Goal: Transaction & Acquisition: Purchase product/service

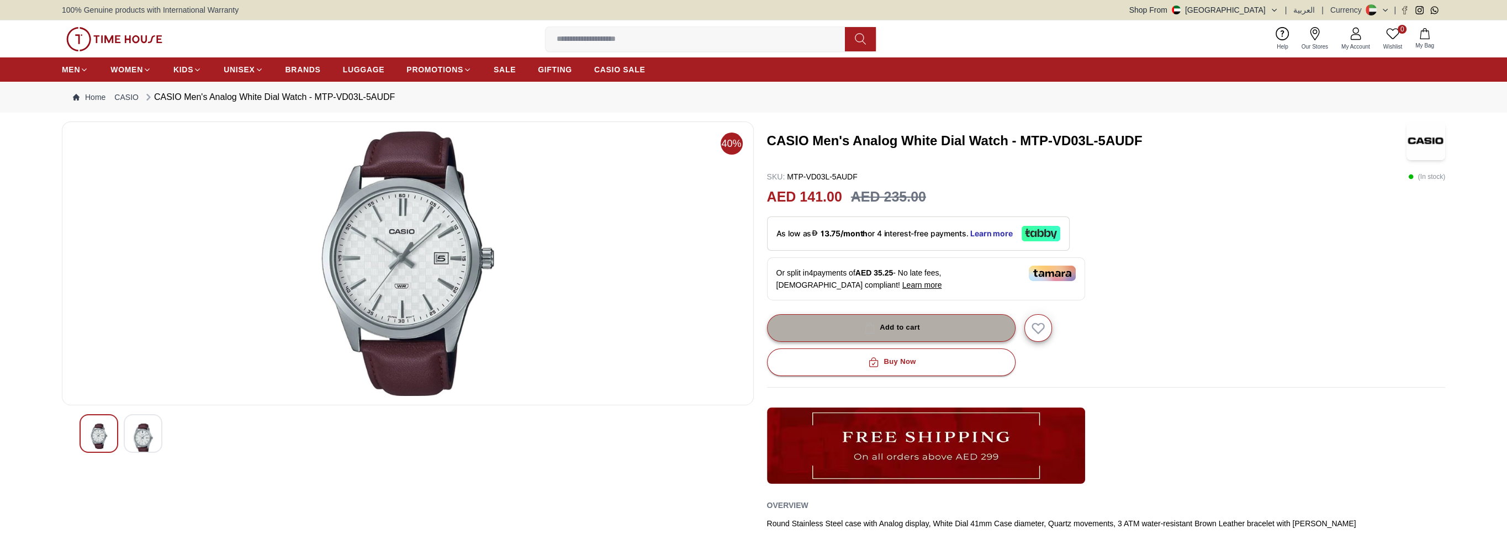
click at [907, 327] on div "Add to cart" at bounding box center [891, 327] width 58 height 13
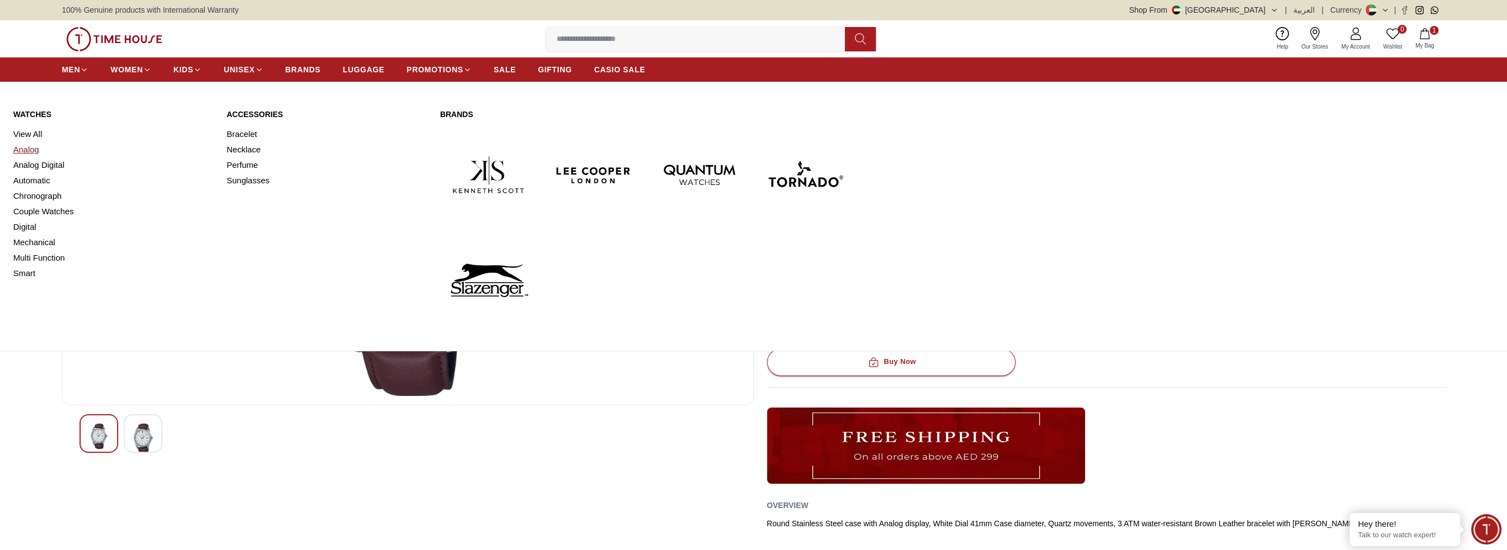
click at [31, 150] on link "Analog" at bounding box center [113, 149] width 200 height 15
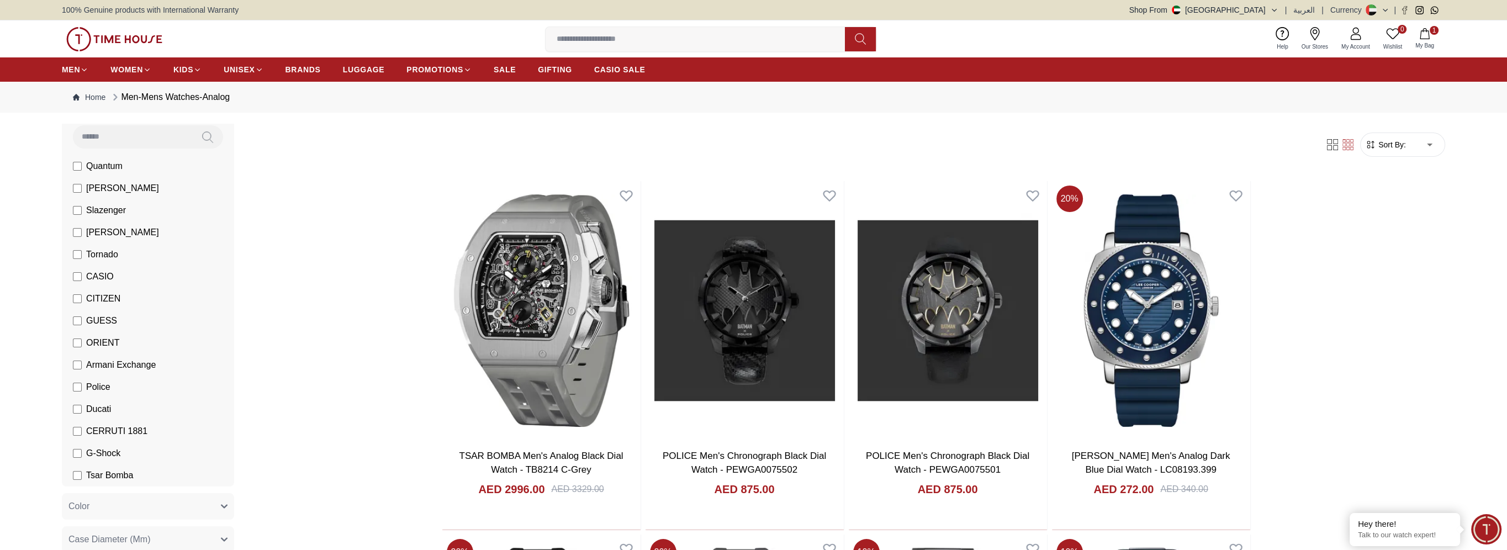
scroll to position [110, 0]
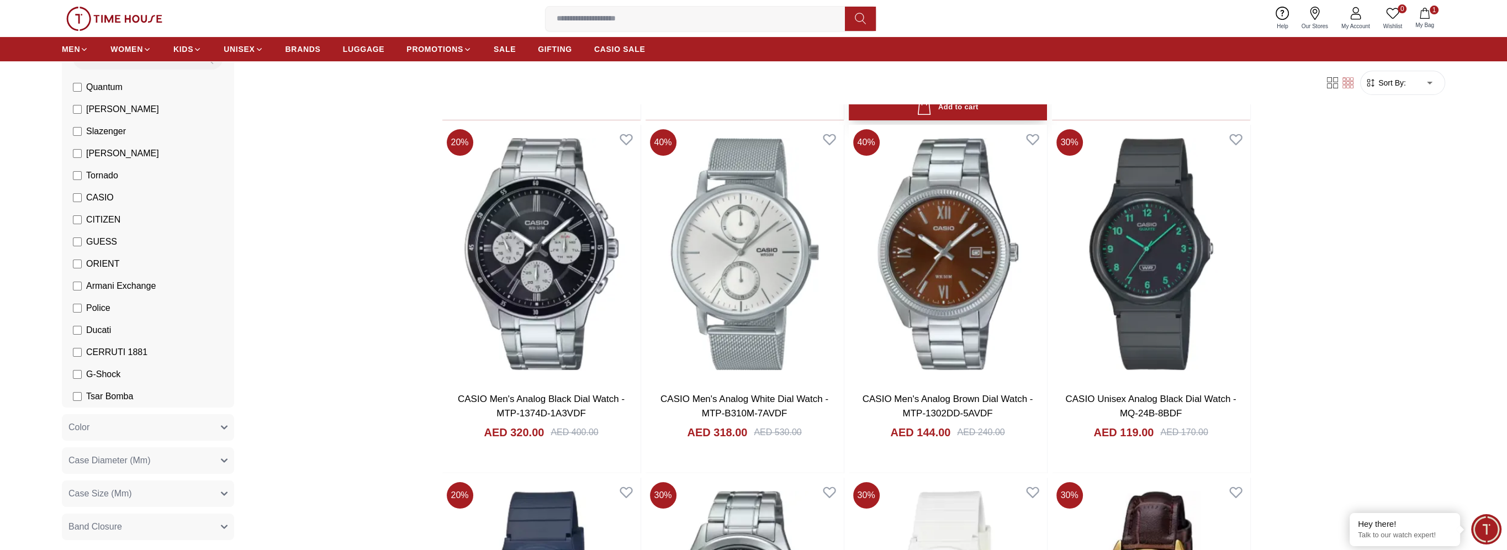
scroll to position [442, 0]
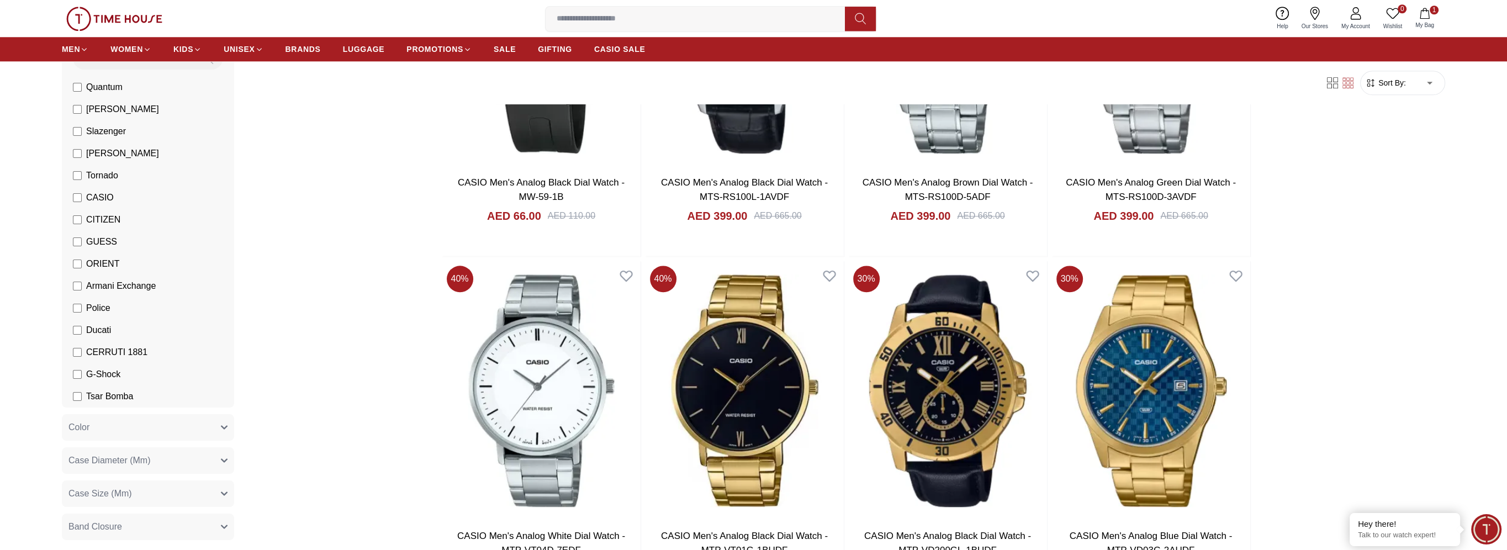
scroll to position [2044, 0]
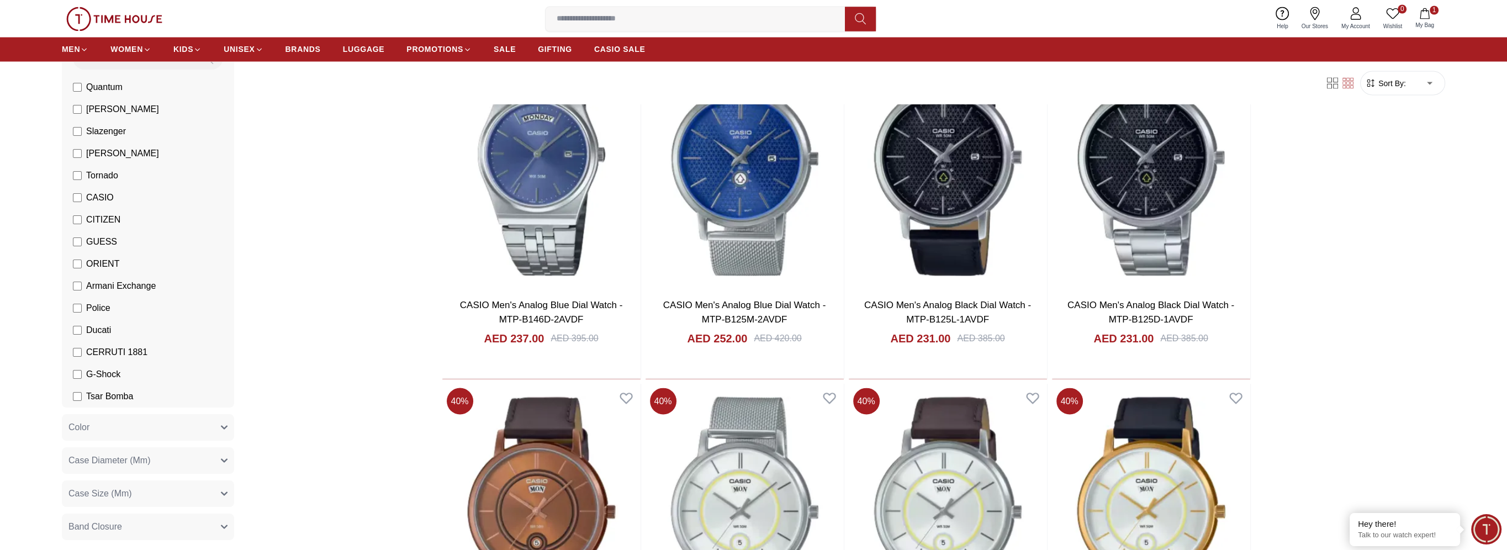
scroll to position [3866, 0]
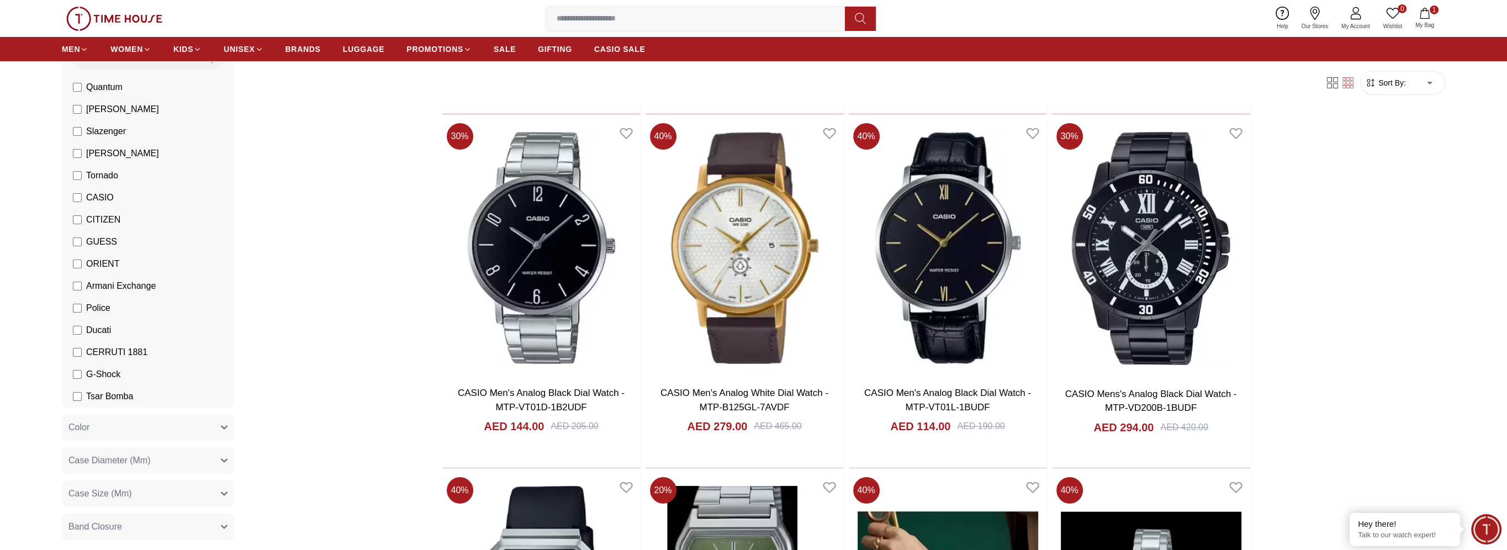
scroll to position [7180, 0]
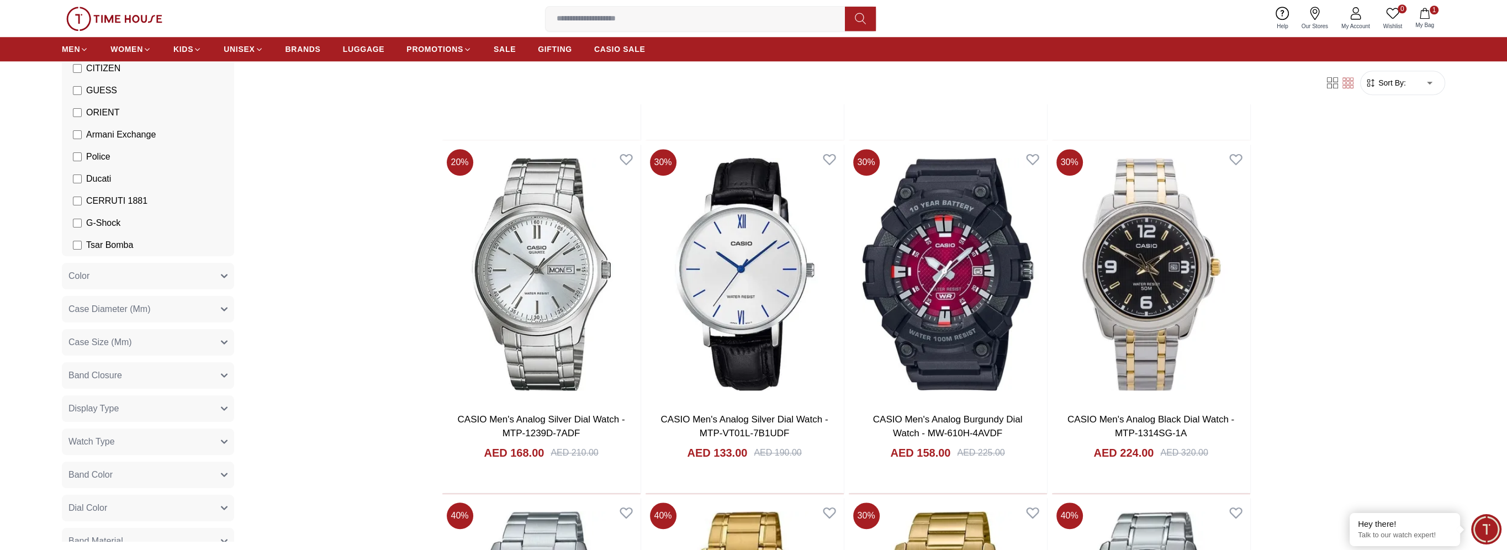
scroll to position [276, 0]
click at [221, 262] on icon "button" at bounding box center [224, 262] width 6 height 3
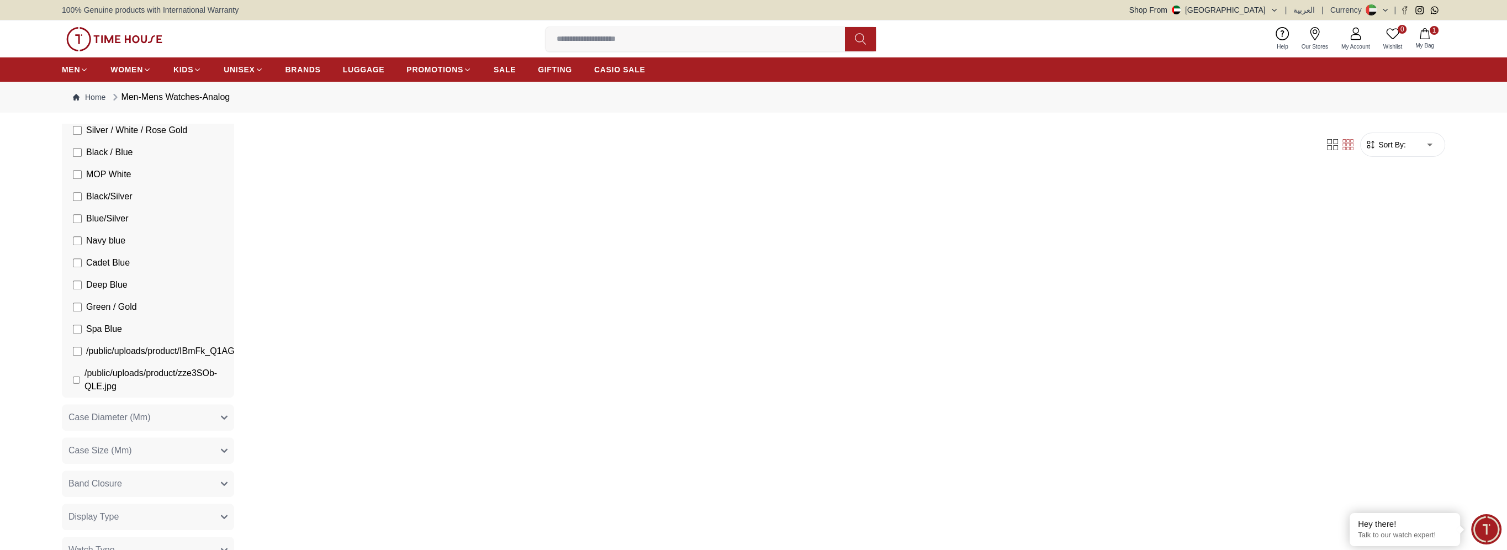
scroll to position [1326, 0]
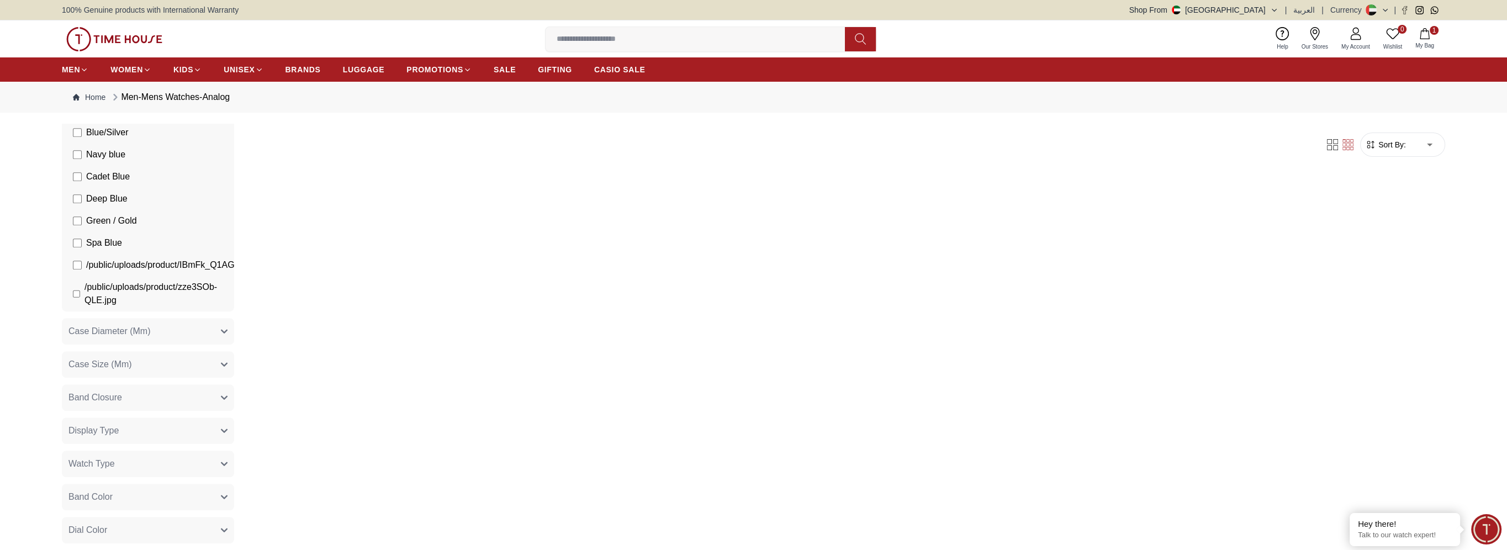
click at [221, 335] on icon "button" at bounding box center [224, 331] width 7 height 7
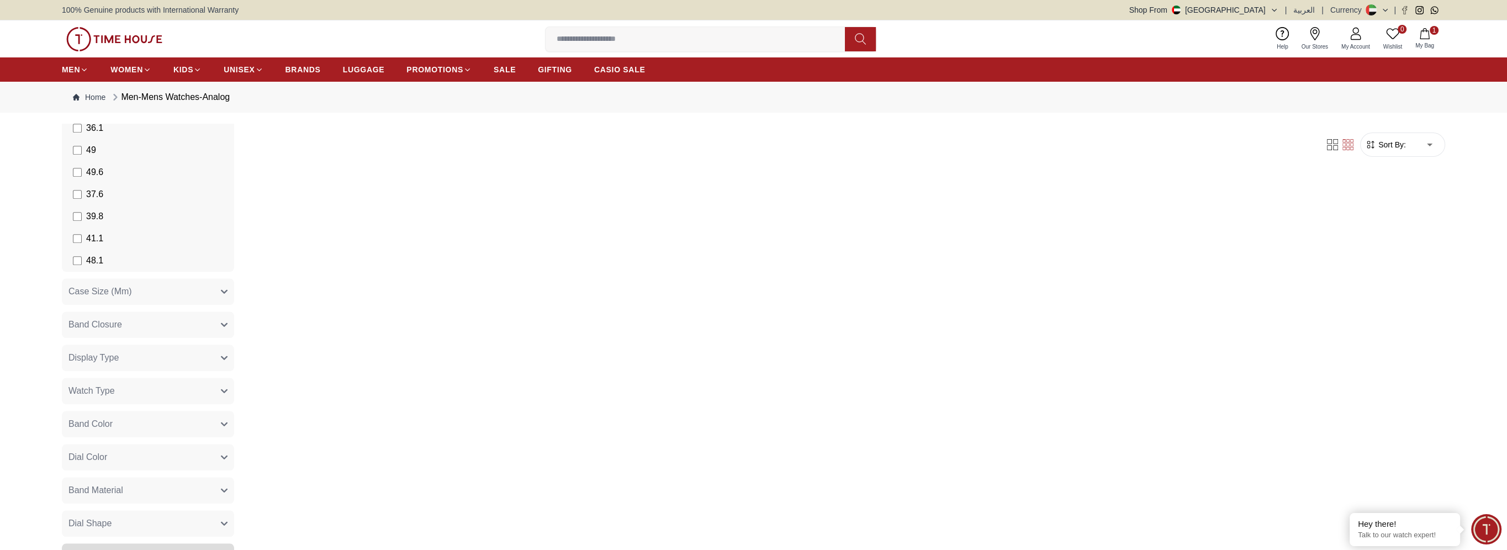
scroll to position [2209, 0]
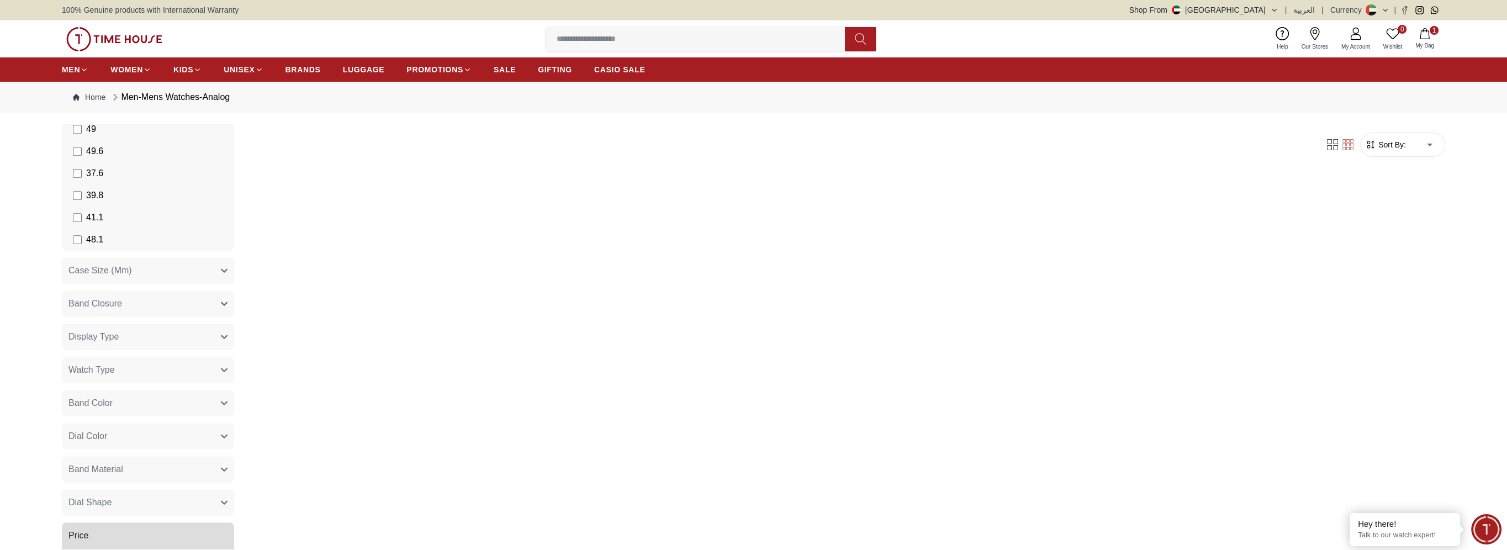
click at [215, 283] on button "Case Size (Mm)" at bounding box center [148, 270] width 172 height 27
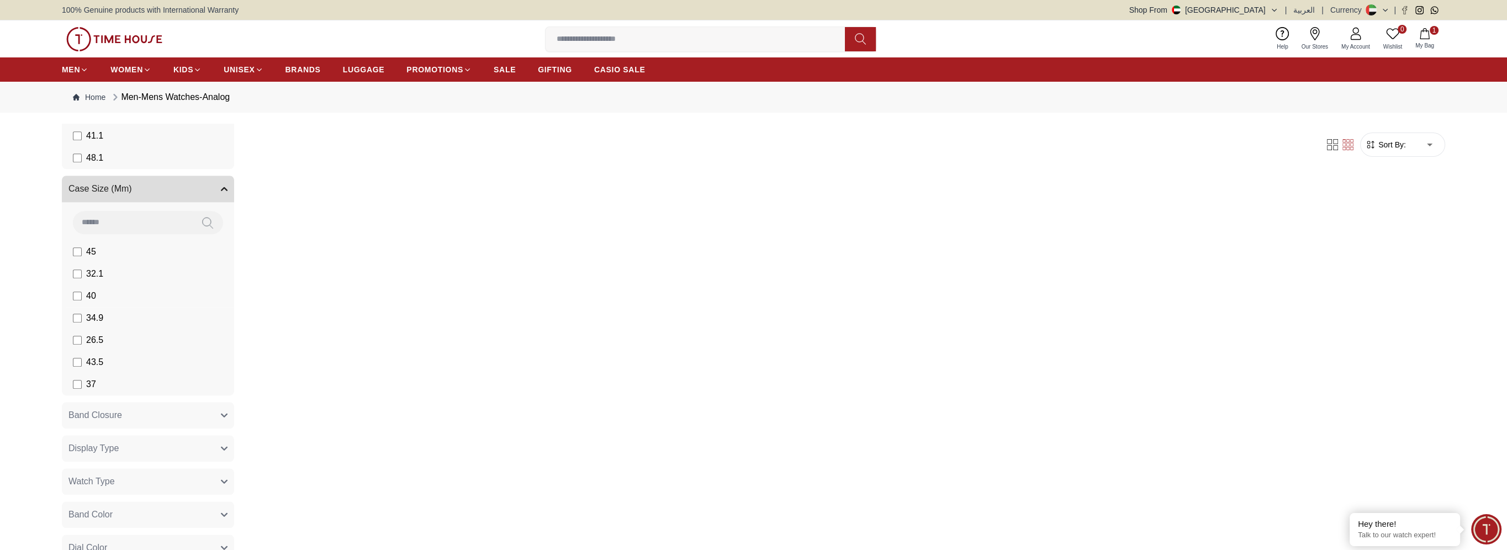
scroll to position [2423, 0]
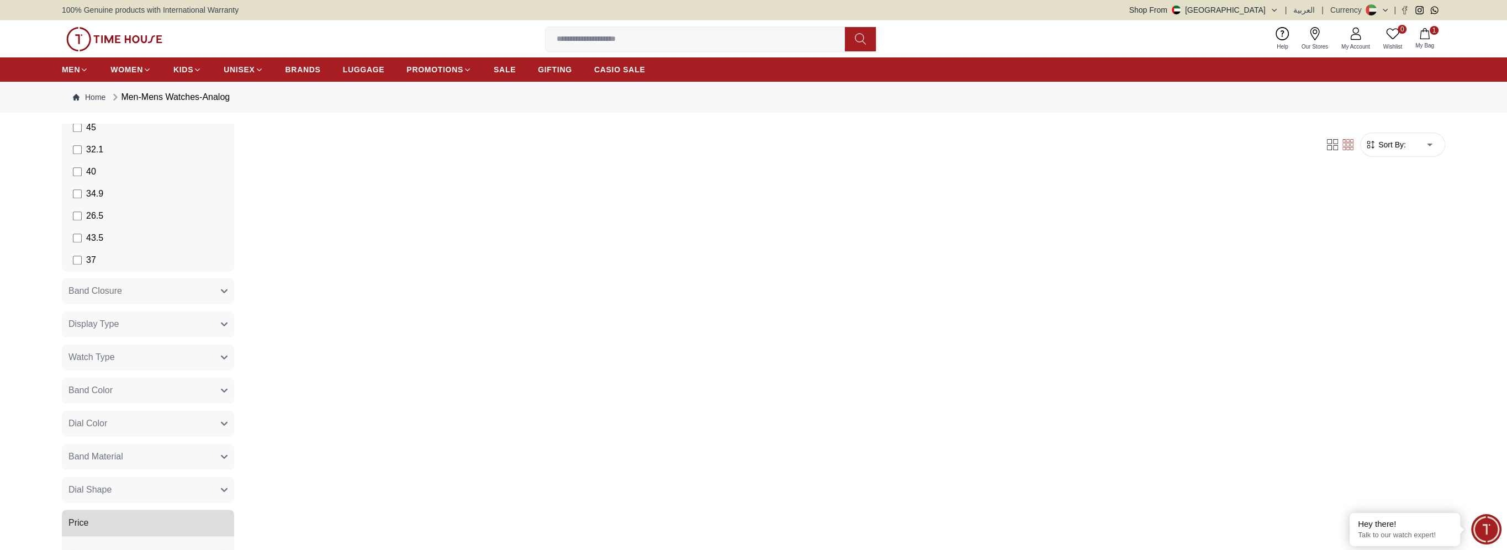
click at [221, 288] on icon "button" at bounding box center [224, 291] width 7 height 7
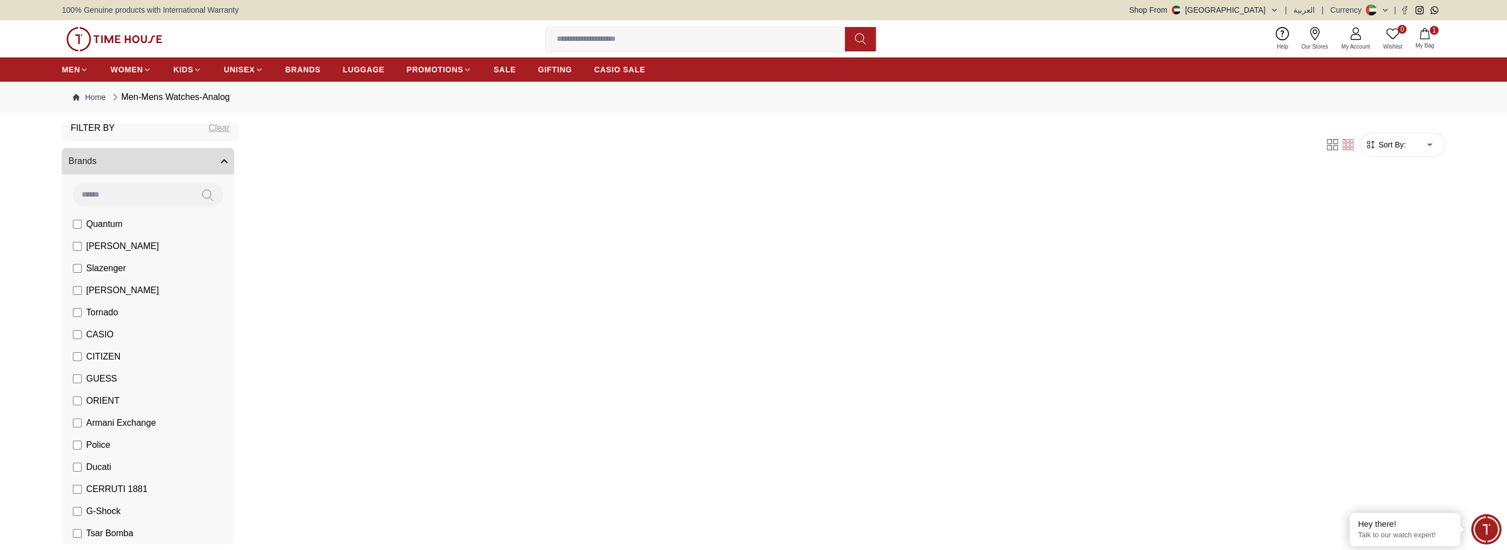
scroll to position [0, 0]
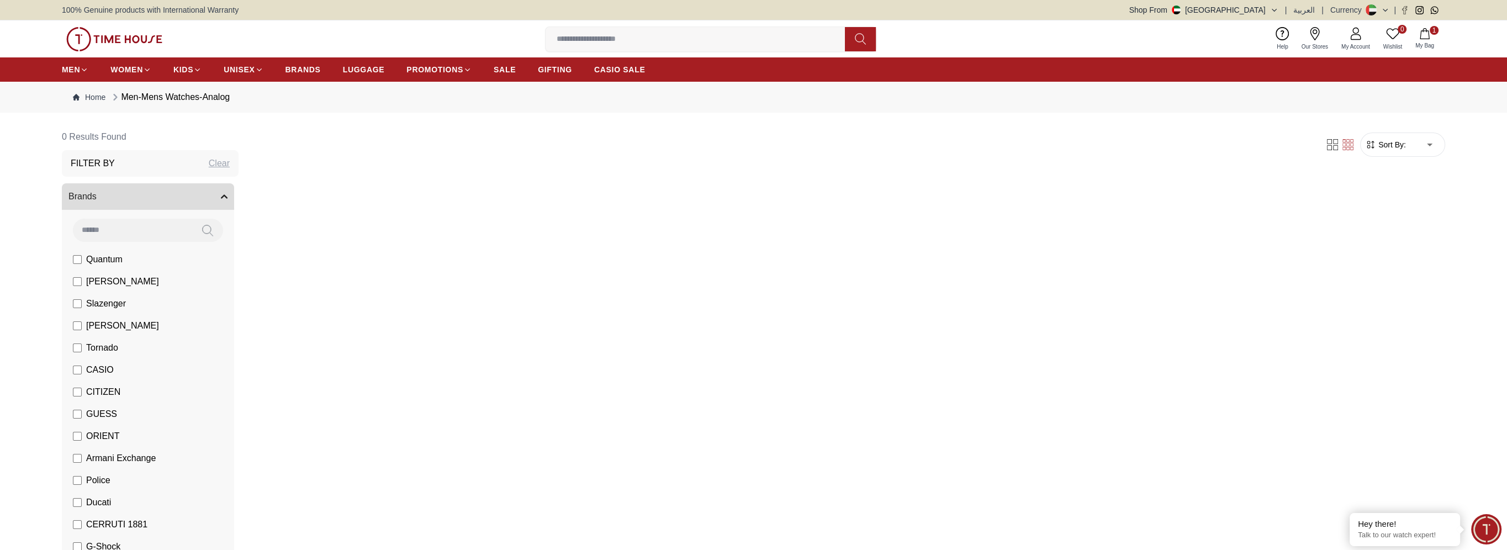
click at [1439, 113] on body "100% Genuine products with International Warranty Shop From [GEOGRAPHIC_DATA] |…" at bounding box center [753, 507] width 1507 height 1015
click at [1423, 34] on icon "button" at bounding box center [1425, 33] width 11 height 11
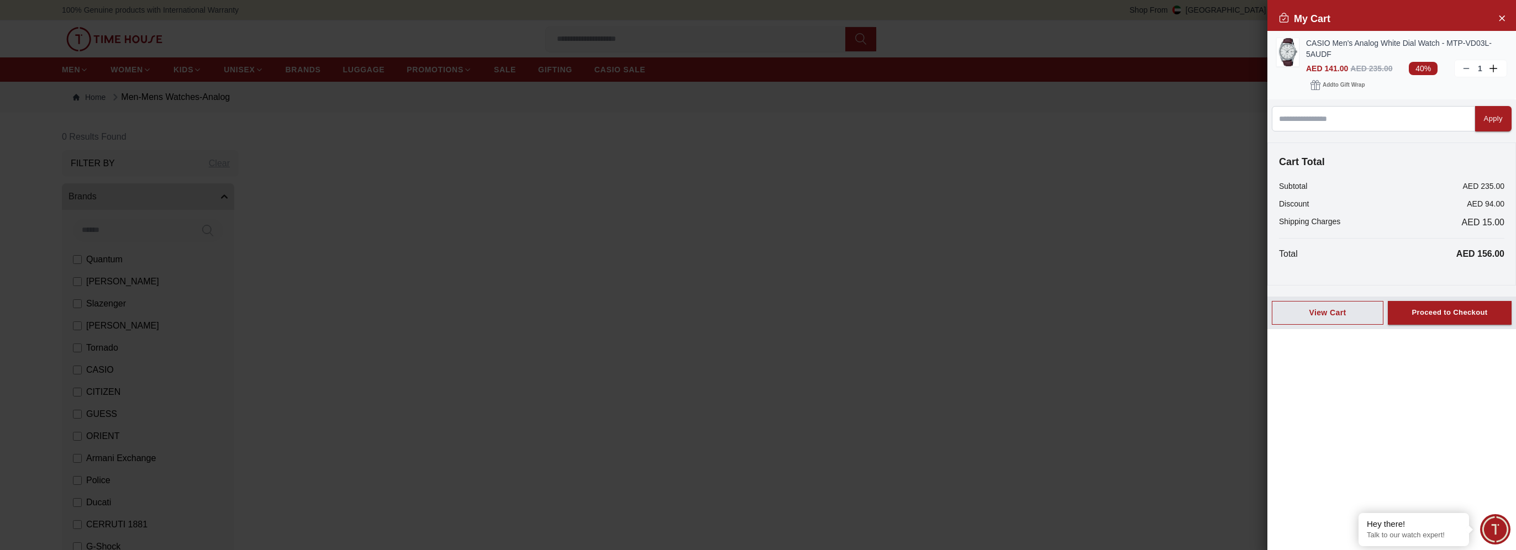
click at [1288, 53] on img at bounding box center [1287, 52] width 22 height 28
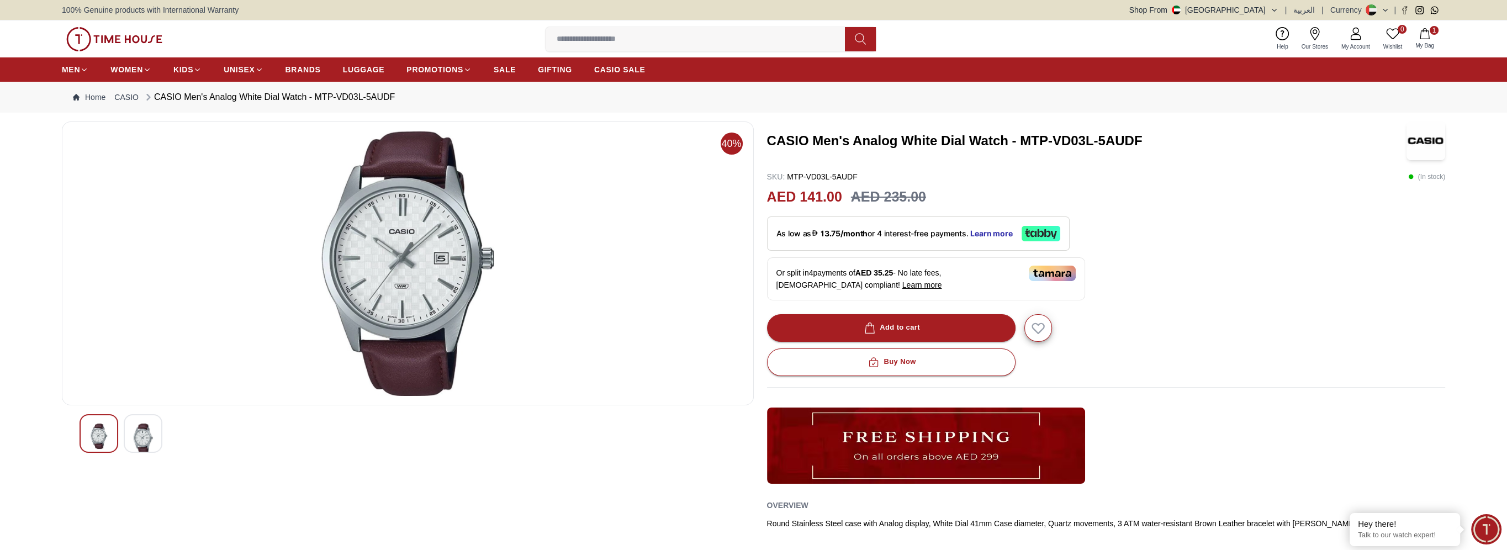
click at [135, 435] on img at bounding box center [143, 439] width 20 height 30
click at [143, 435] on img at bounding box center [143, 436] width 20 height 25
click at [97, 441] on img at bounding box center [99, 436] width 20 height 25
click at [140, 437] on img at bounding box center [143, 439] width 20 height 30
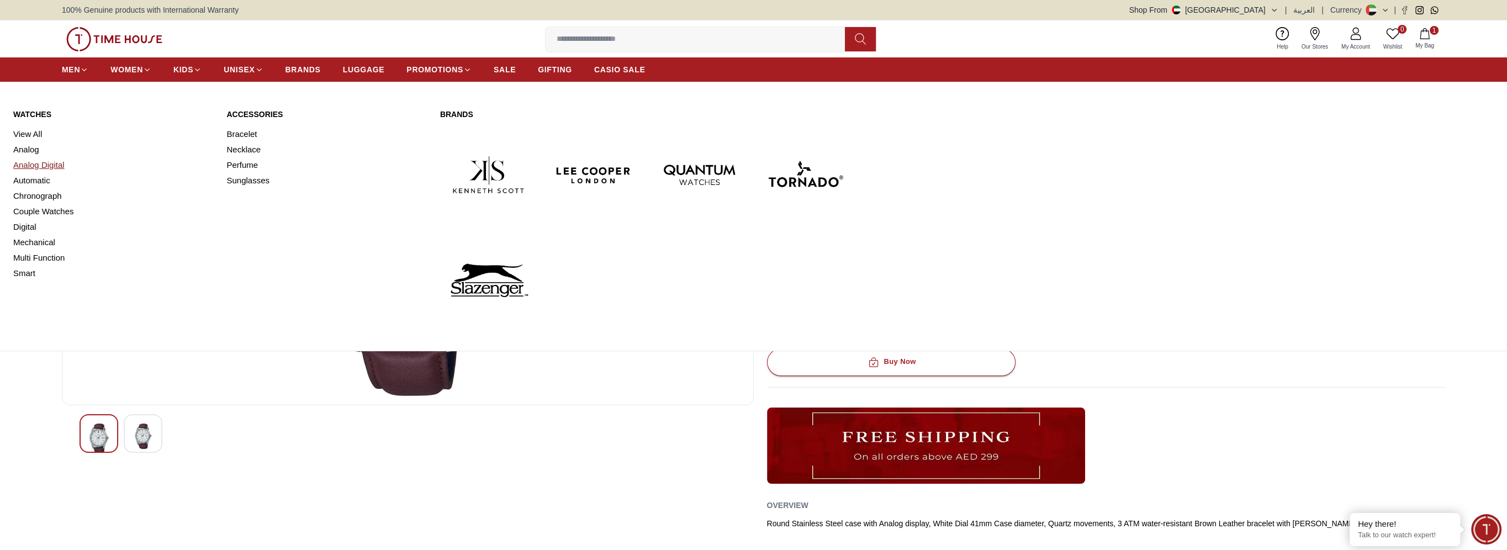
click at [40, 163] on link "Analog Digital" at bounding box center [113, 164] width 200 height 15
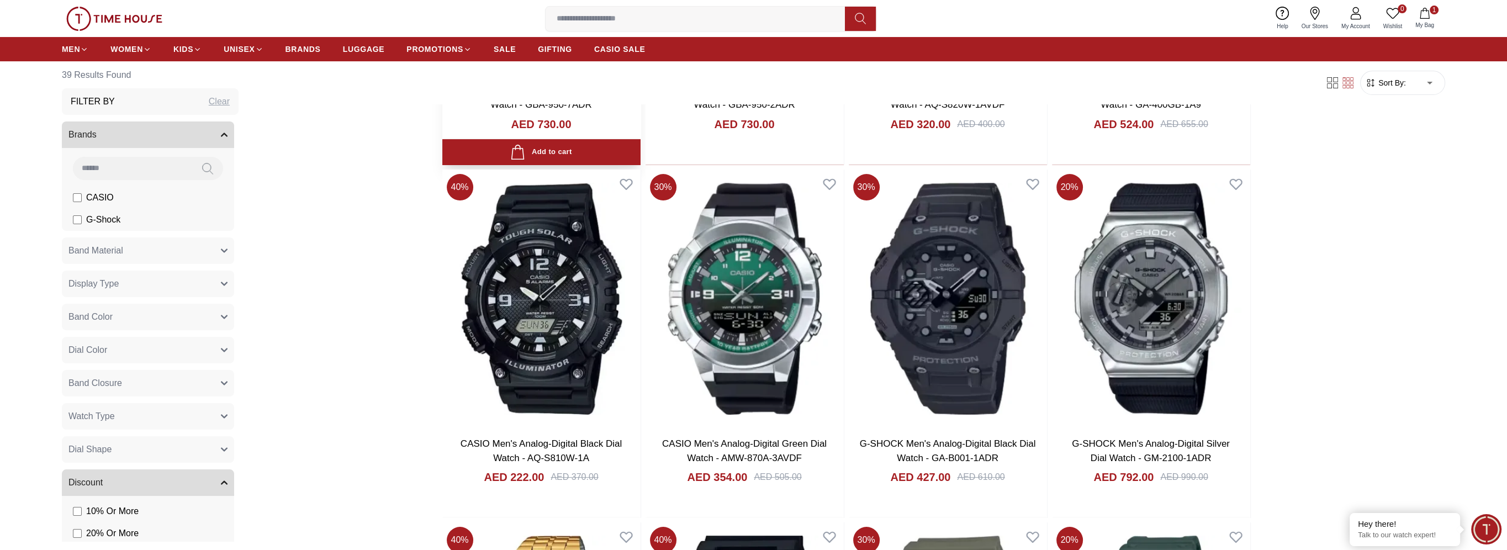
scroll to position [387, 0]
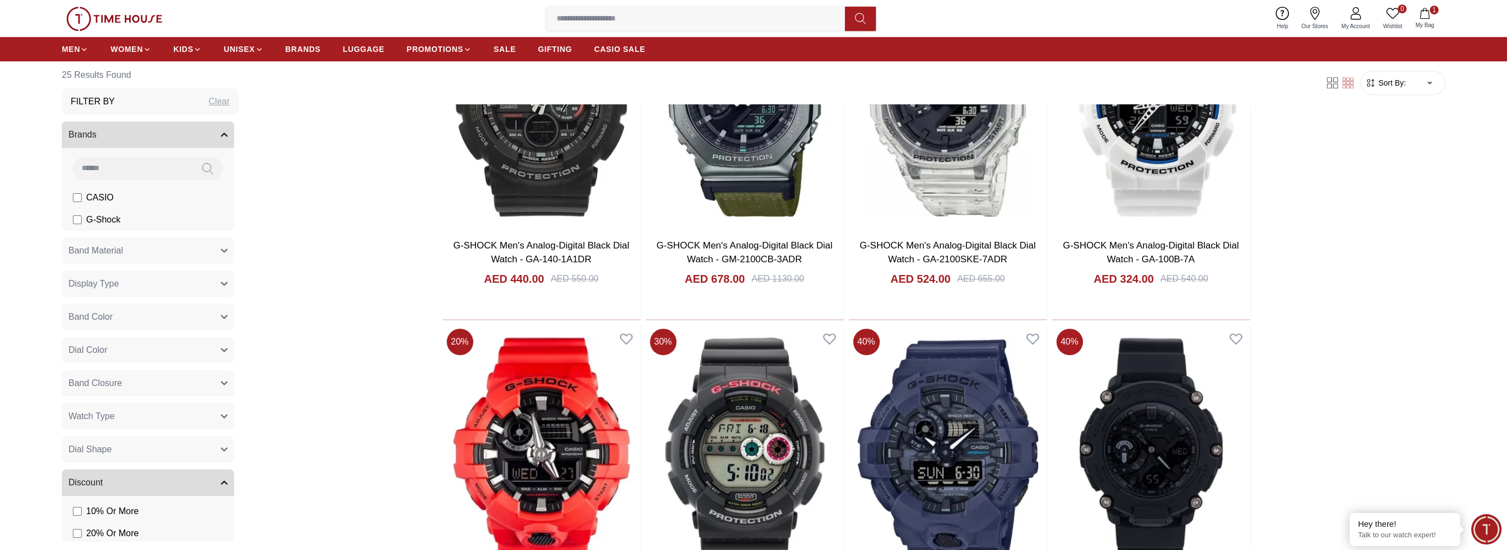
scroll to position [1712, 0]
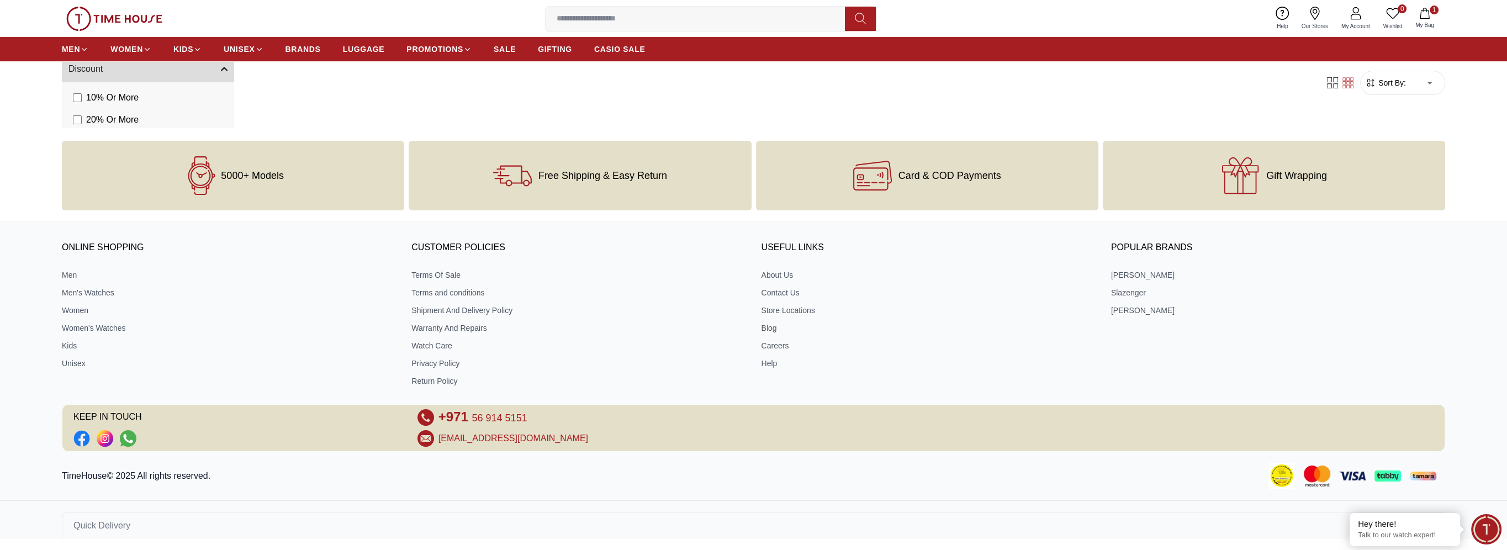
scroll to position [475, 0]
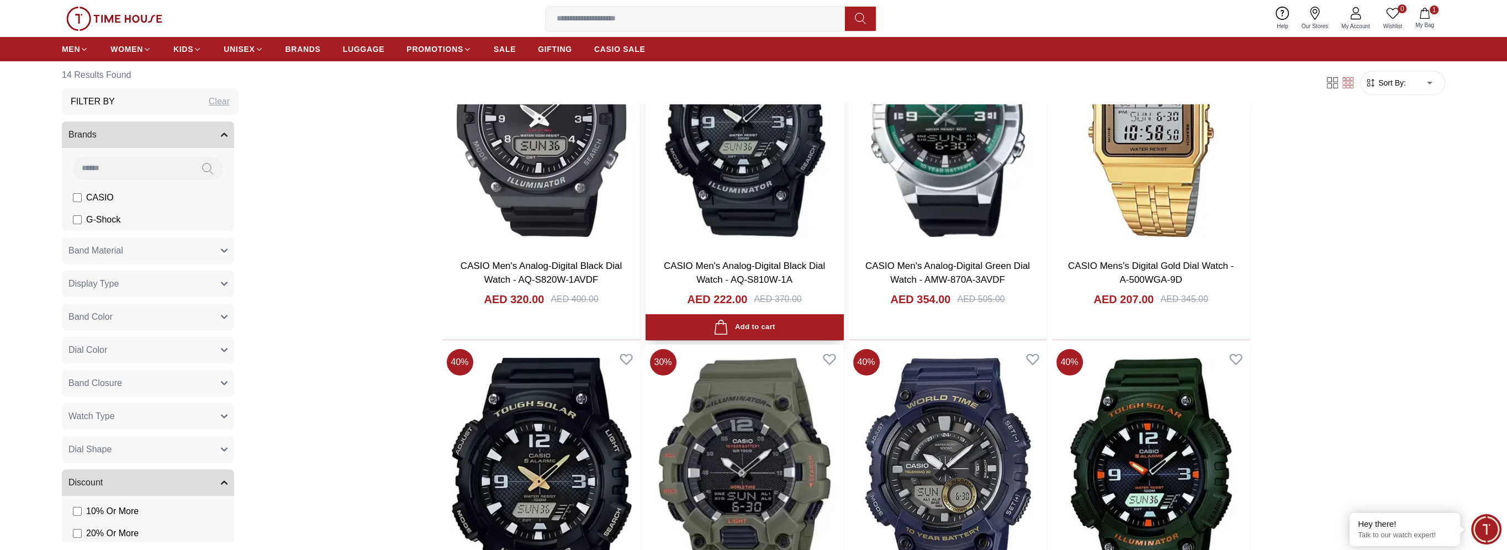
scroll to position [331, 0]
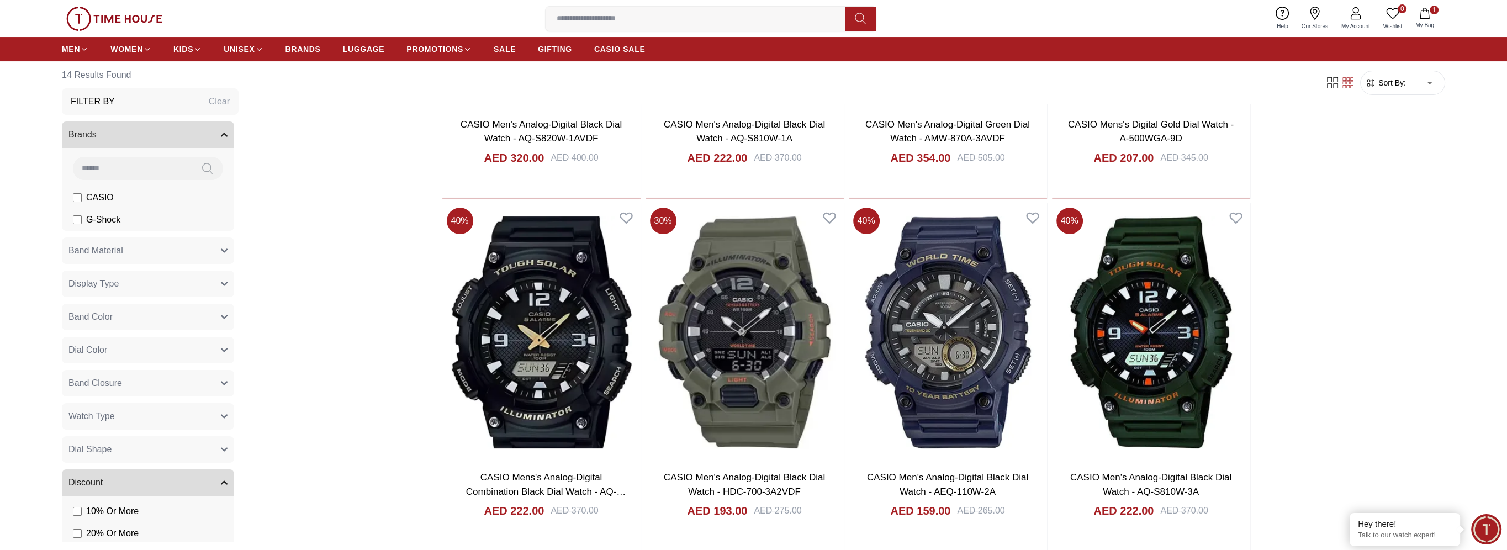
click at [213, 254] on button "Band Material" at bounding box center [148, 251] width 172 height 27
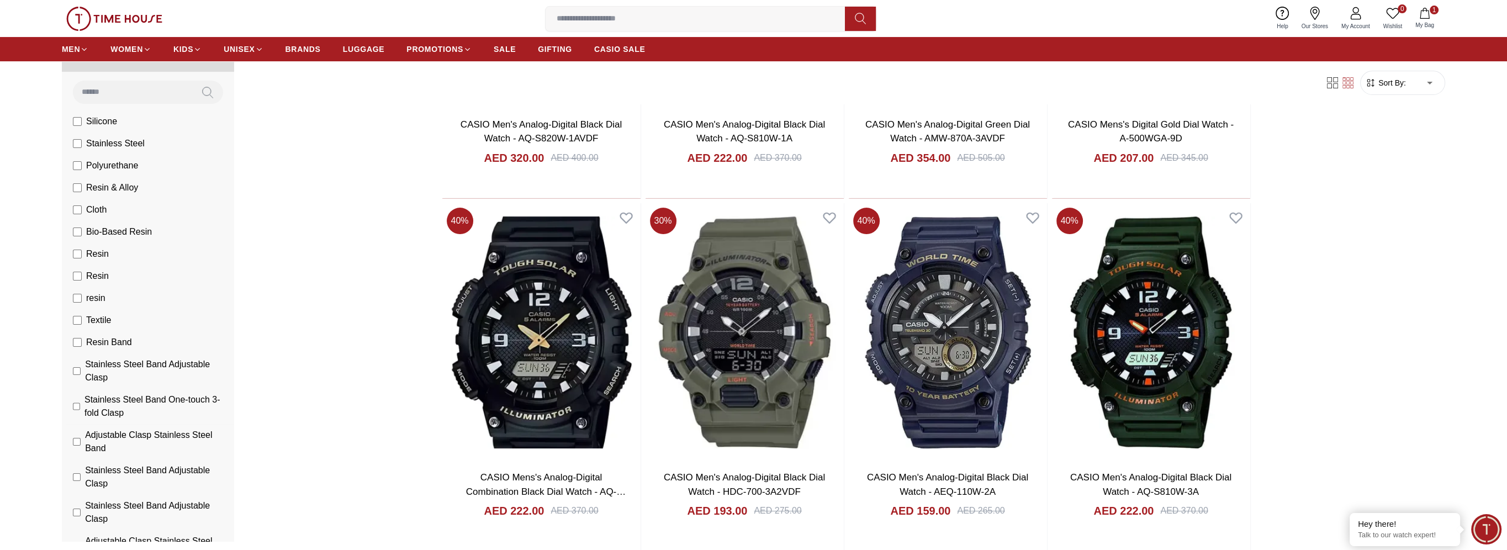
scroll to position [221, 0]
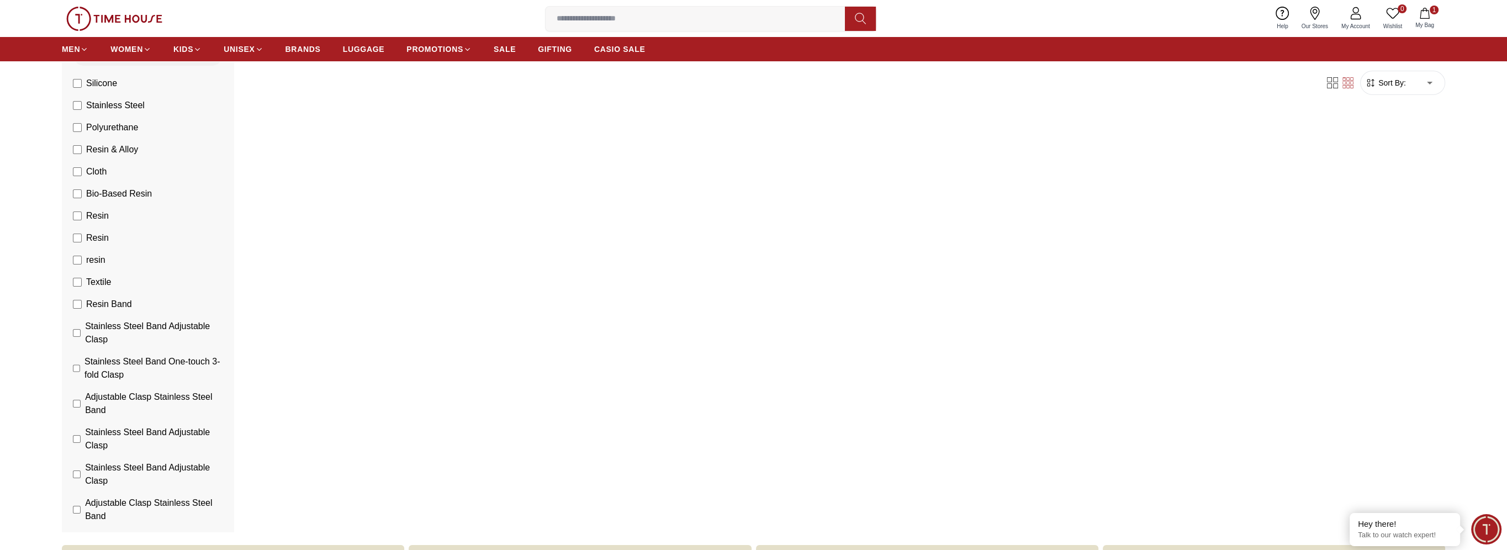
scroll to position [55, 0]
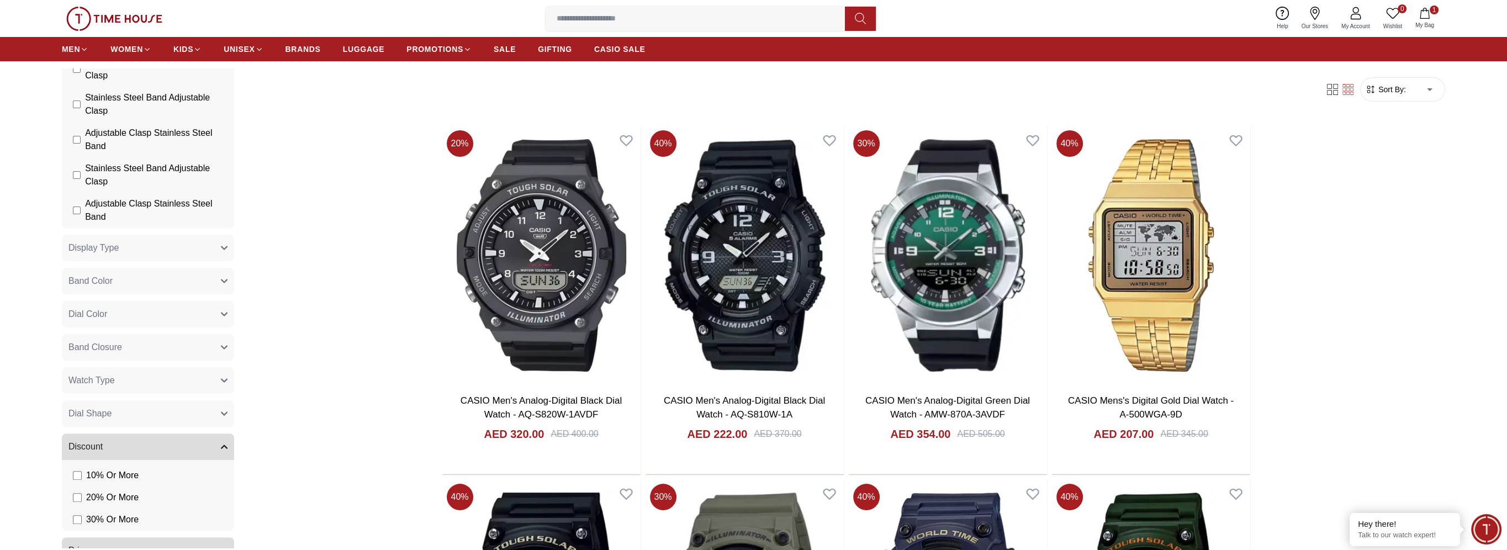
scroll to position [608, 0]
click at [221, 247] on icon "button" at bounding box center [224, 247] width 6 height 3
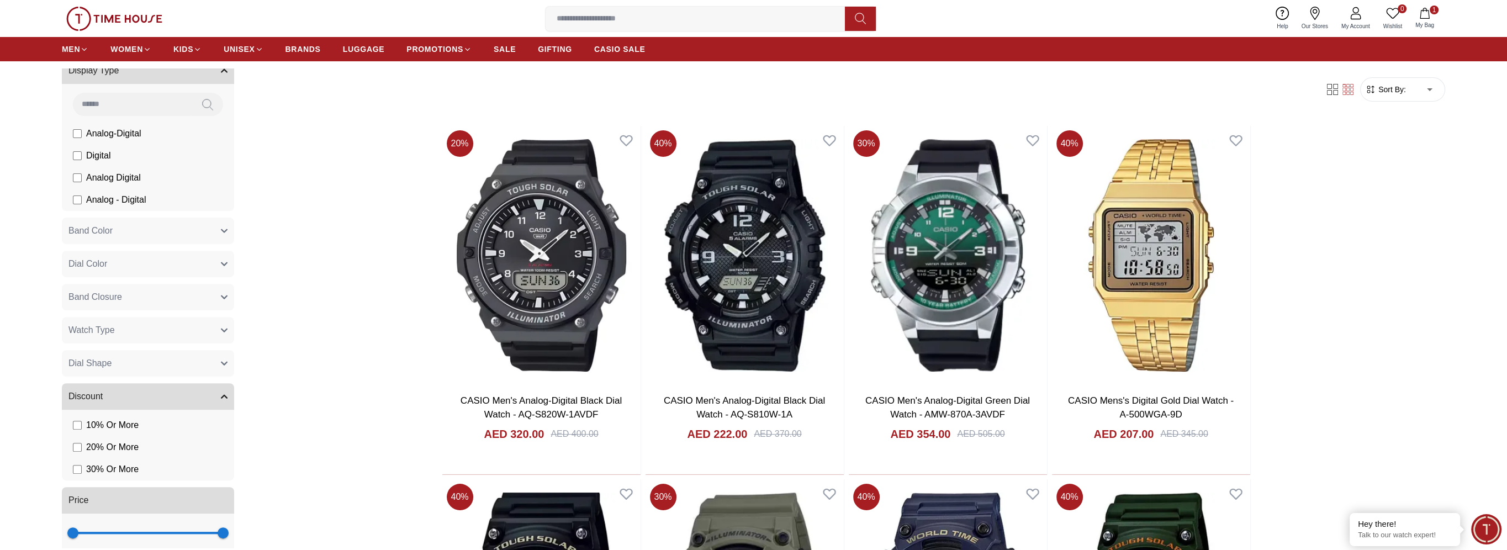
scroll to position [816, 0]
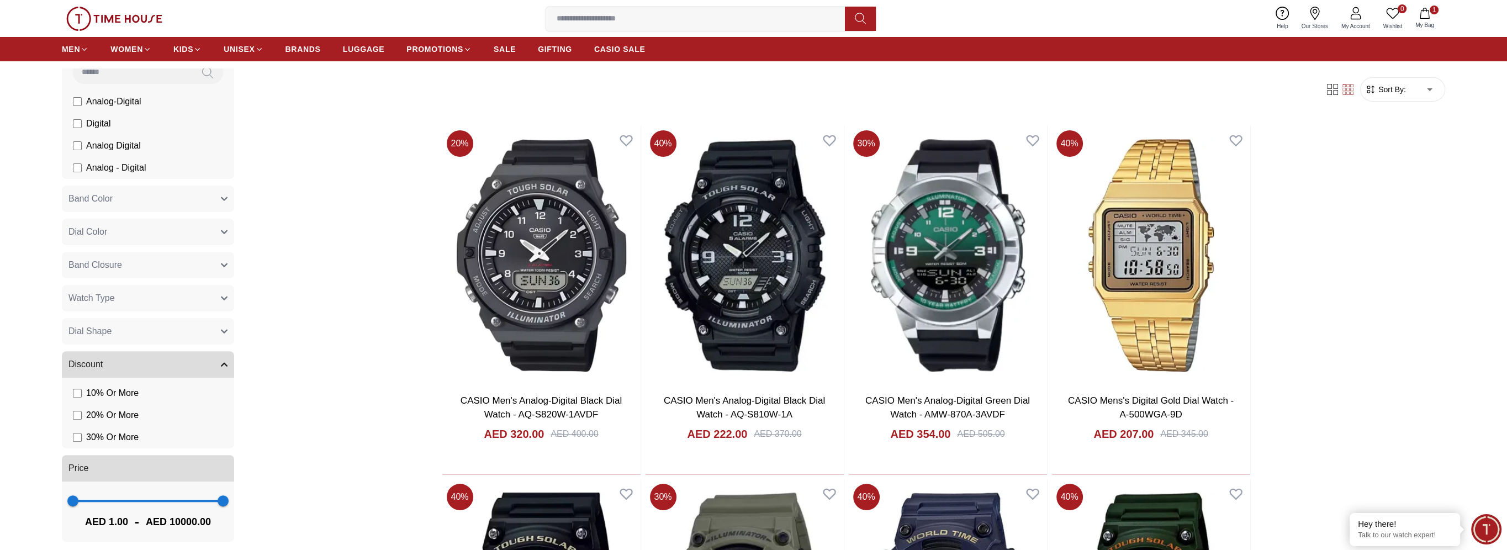
click at [221, 199] on icon "button" at bounding box center [224, 199] width 6 height 3
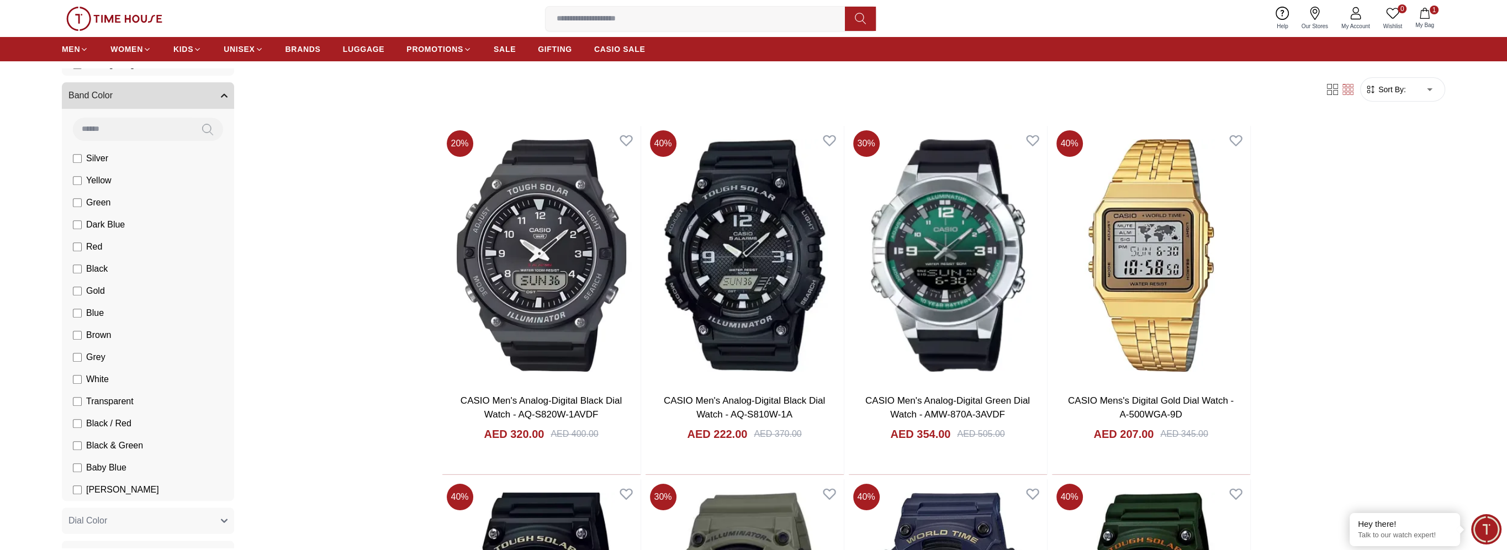
scroll to position [982, 0]
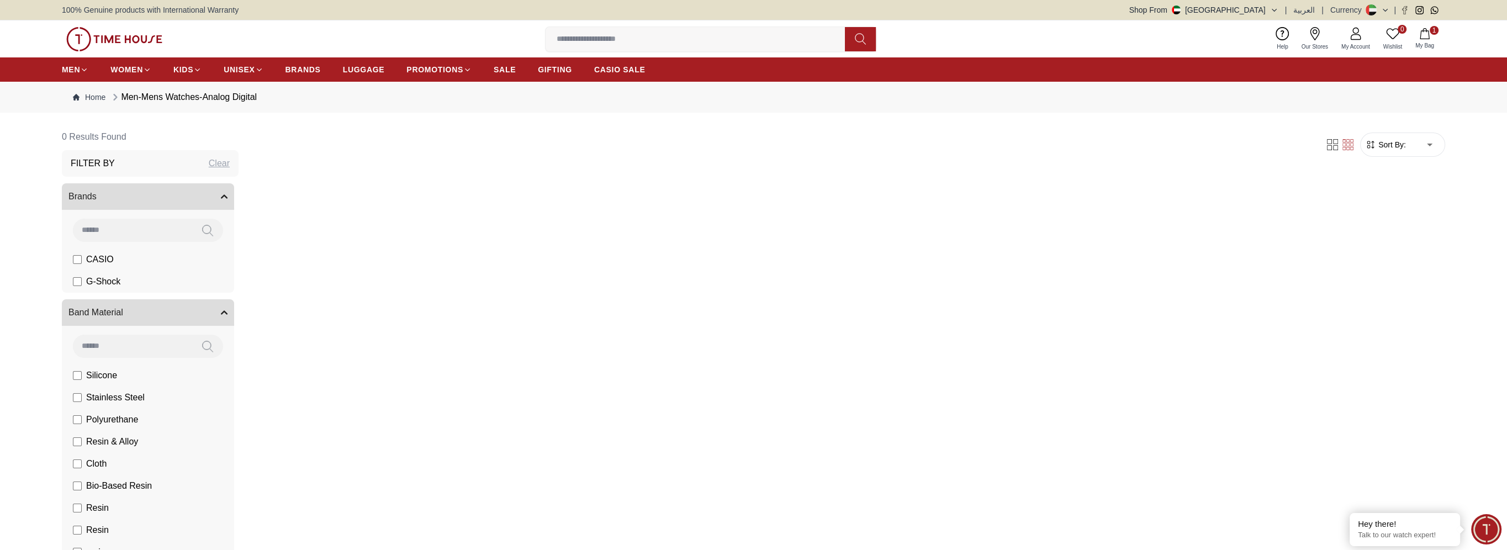
click at [221, 196] on icon "button" at bounding box center [224, 197] width 6 height 3
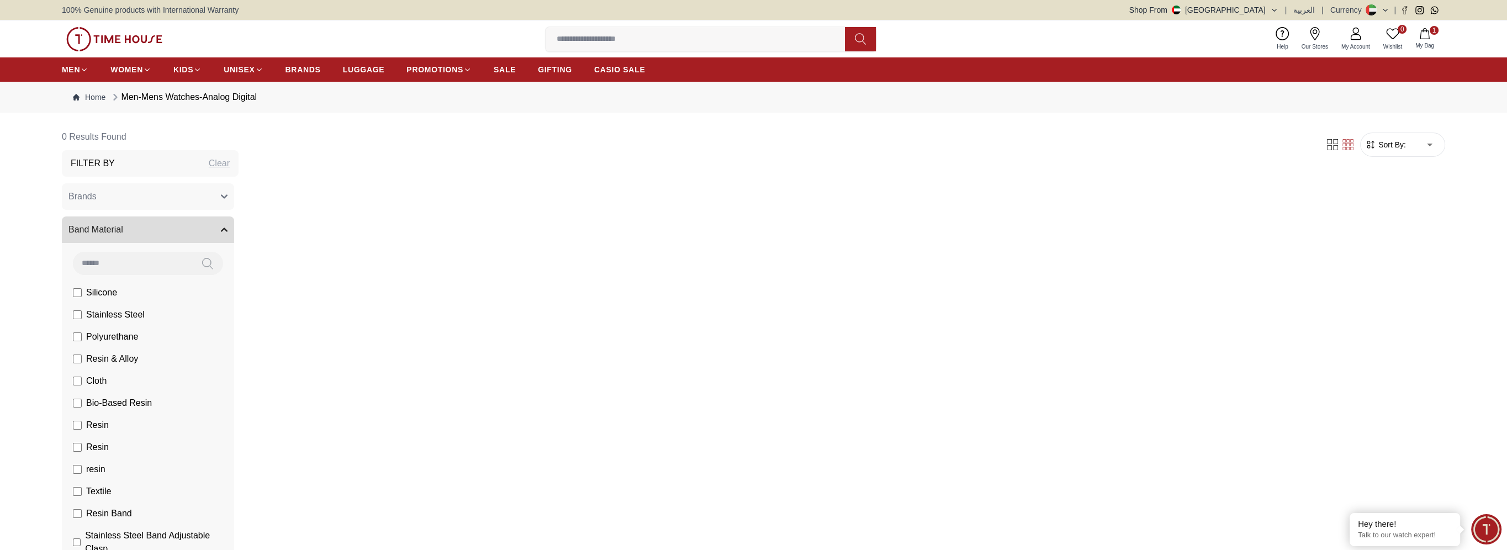
click at [221, 227] on icon "button" at bounding box center [224, 229] width 7 height 7
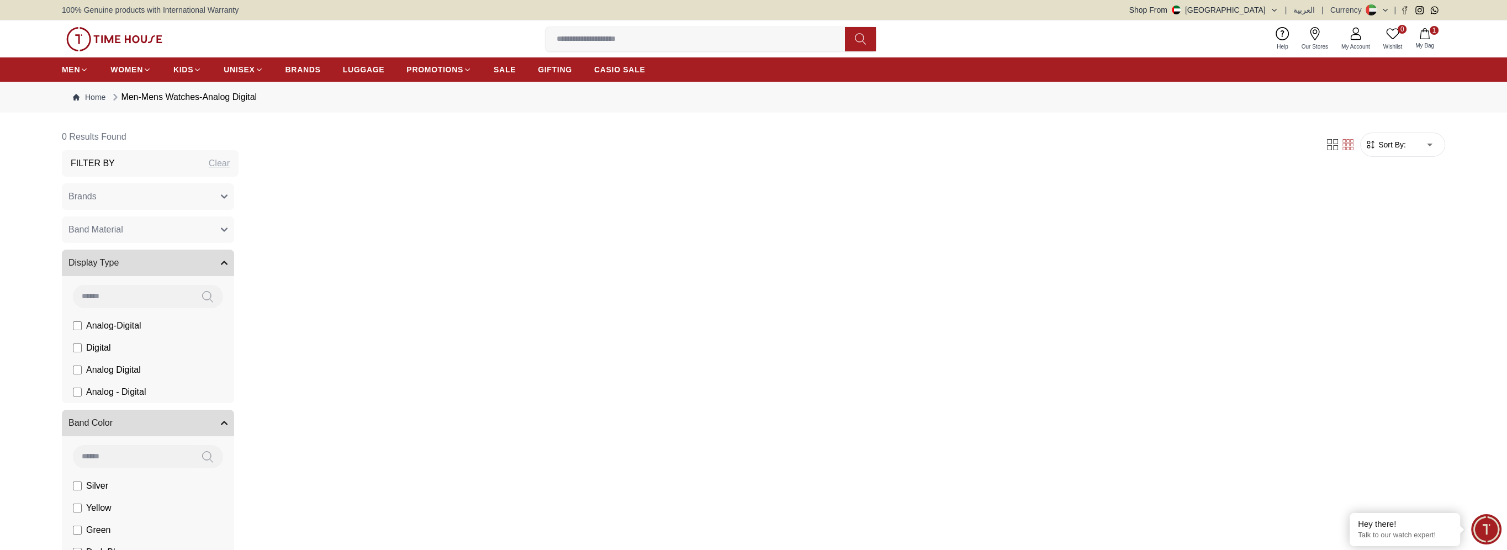
click at [214, 201] on button "Brands" at bounding box center [148, 196] width 172 height 27
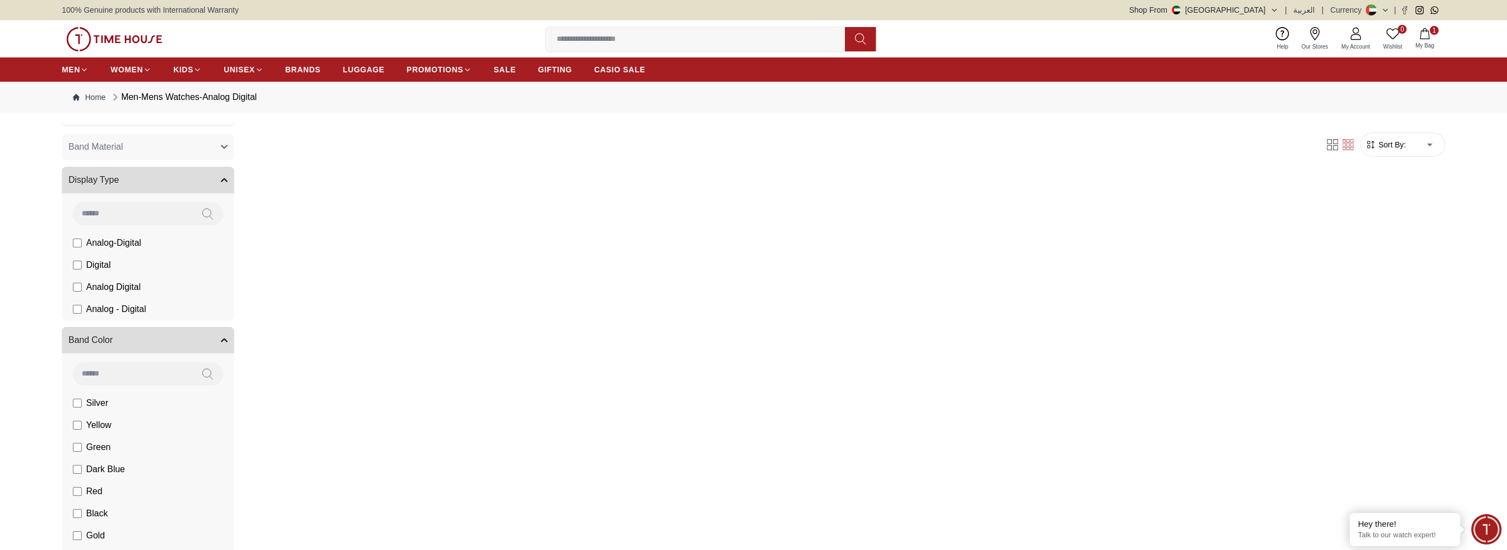
scroll to position [497, 0]
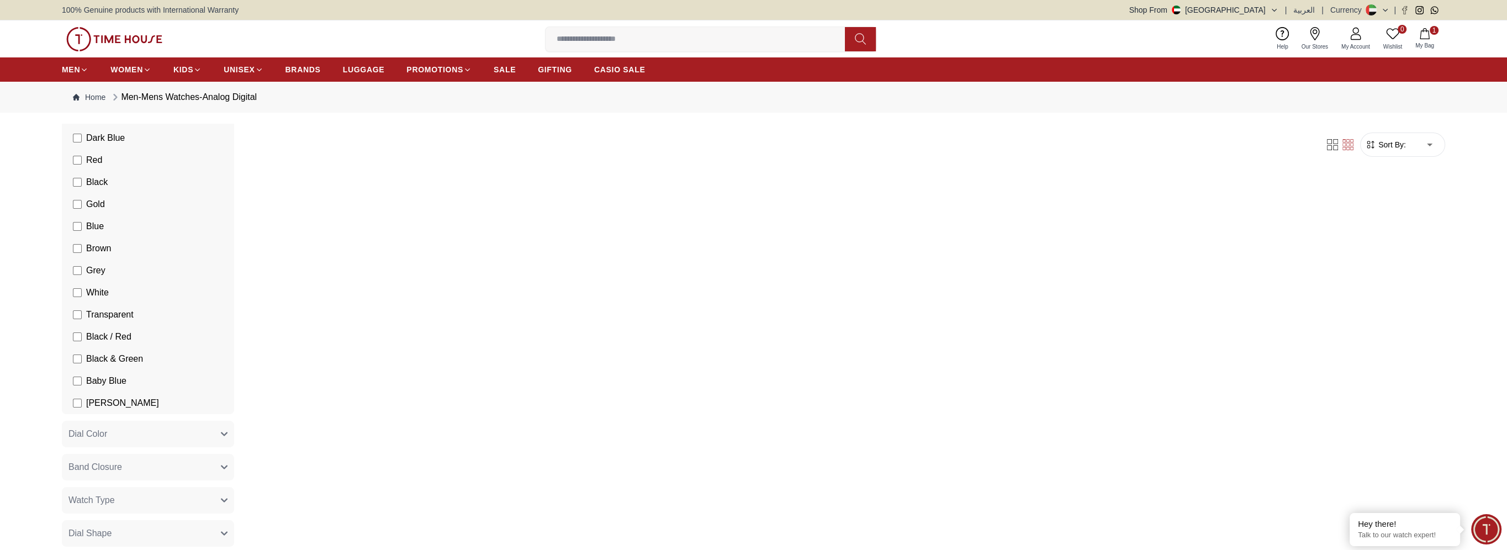
click at [1425, 36] on icon "button" at bounding box center [1425, 33] width 11 height 11
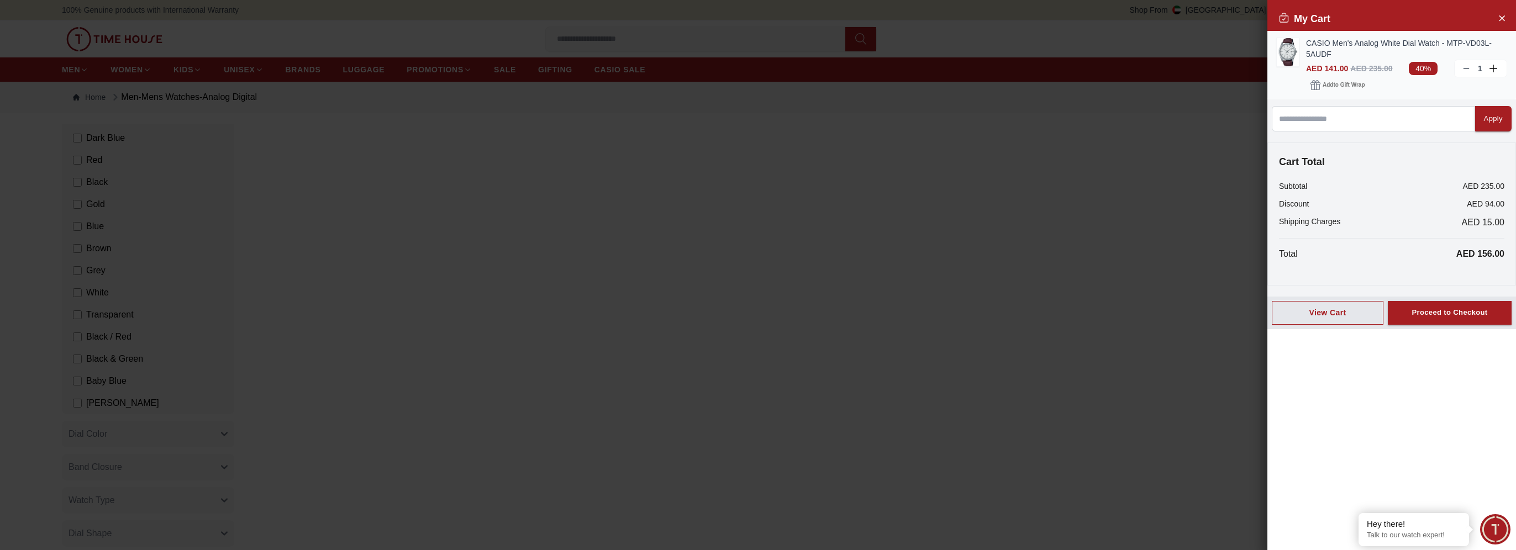
click at [1289, 52] on img at bounding box center [1287, 52] width 22 height 28
